Goal: Navigation & Orientation: Find specific page/section

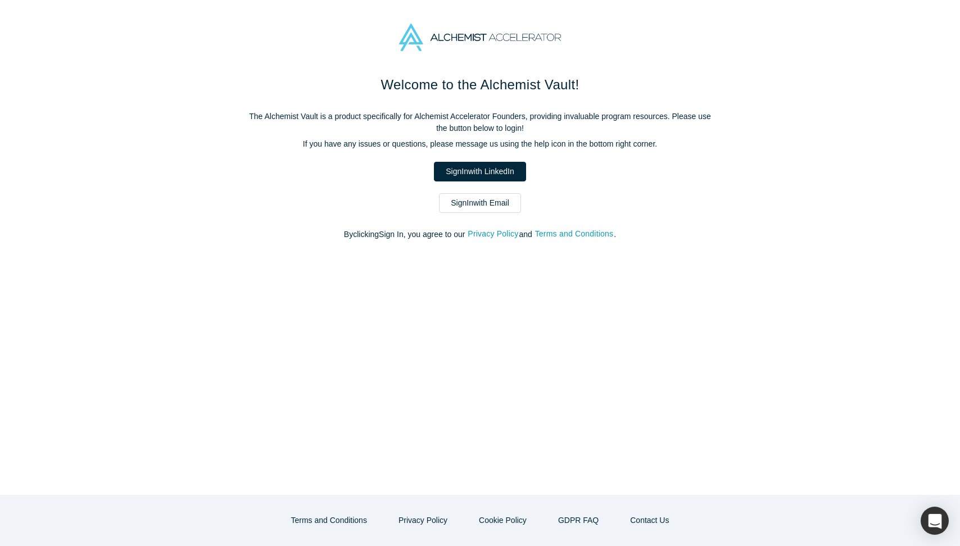
click at [594, 160] on div "Welcome to the Alchemist Vault! The Alchemist Vault is a product specifically f…" at bounding box center [480, 164] width 472 height 178
click at [510, 165] on link "Sign In with LinkedIn" at bounding box center [480, 172] width 92 height 20
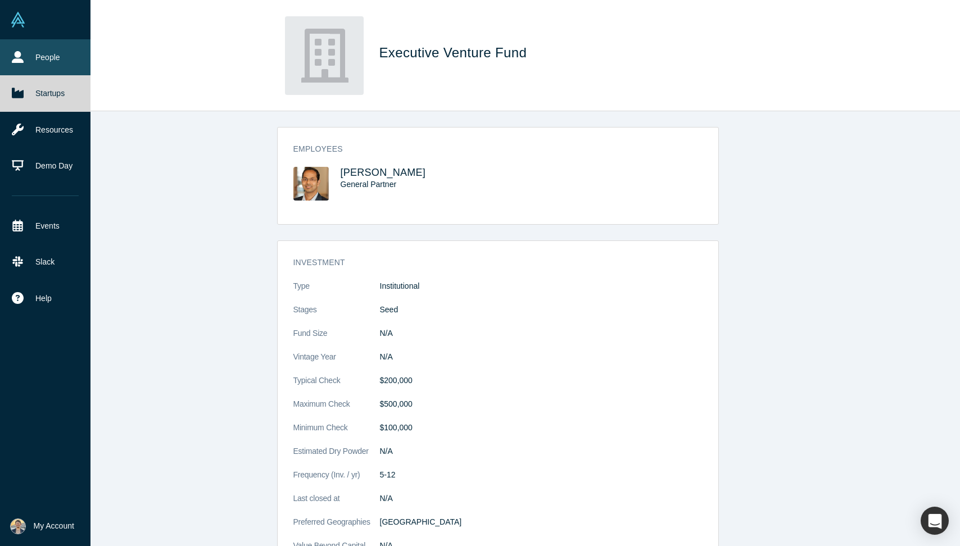
click at [33, 61] on link "People" at bounding box center [45, 57] width 90 height 36
